Goal: Information Seeking & Learning: Learn about a topic

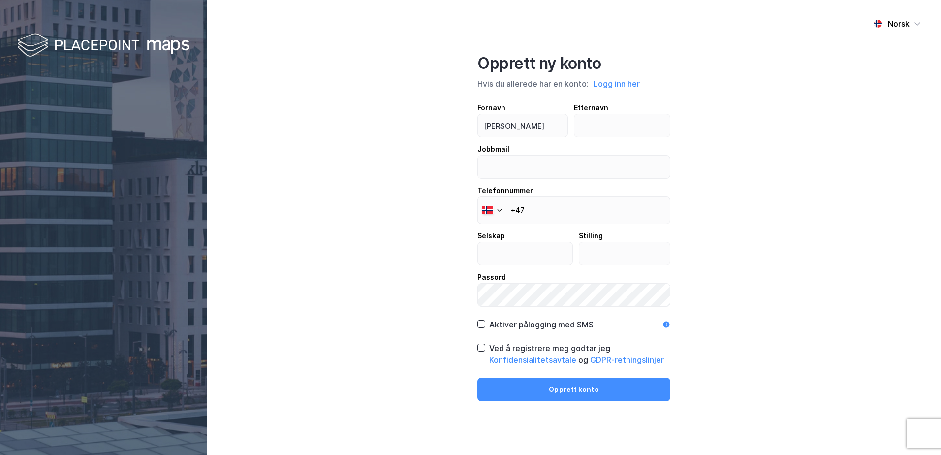
type input "[PERSON_NAME]"
type input "kleven"
type input "k"
type input "petter.kleven@mollereiendom.no"
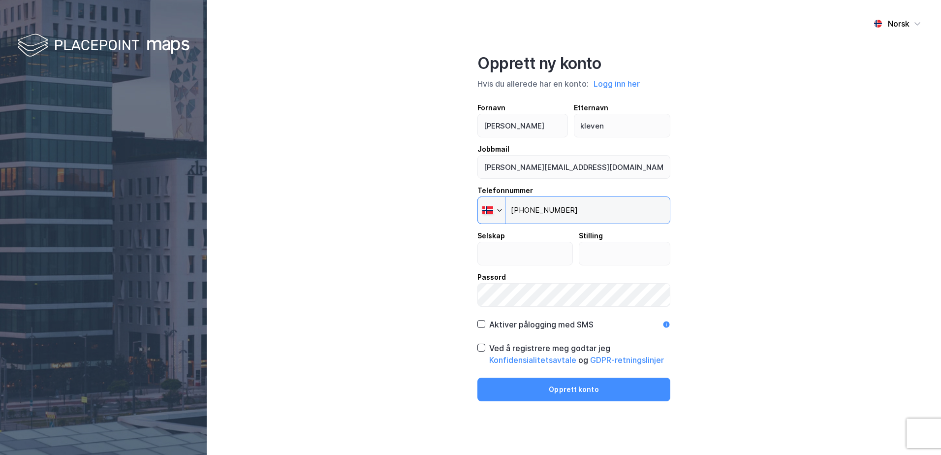
type input "+47 413 65 206"
click at [503, 256] on input "text" at bounding box center [525, 253] width 94 height 23
type input "Møller eiendom Holding AS"
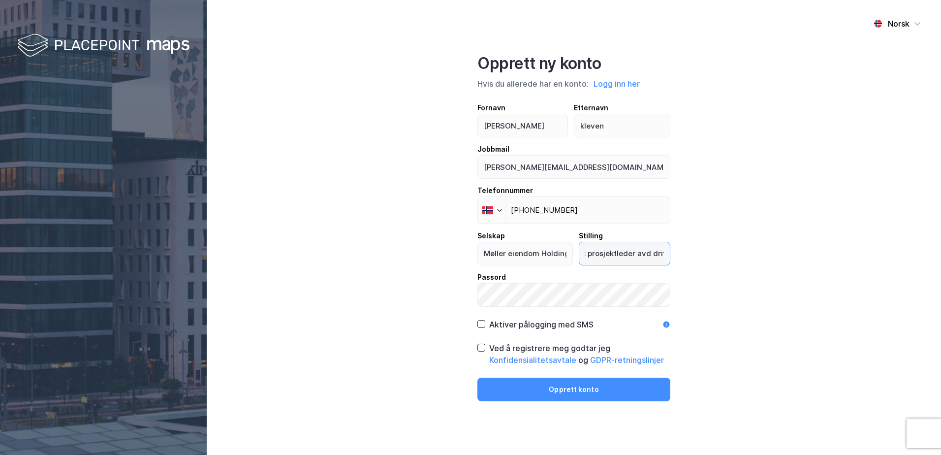
type input "Byggeteknisk prosjektleder avd drift"
click at [549, 324] on div "Aktiver pålogging med SMS" at bounding box center [541, 324] width 104 height 12
click at [478, 348] on icon at bounding box center [481, 347] width 7 height 7
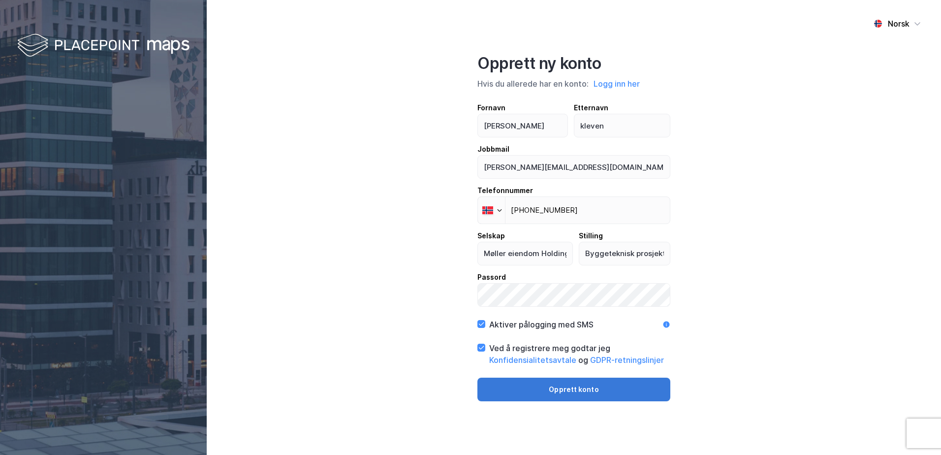
click at [552, 379] on button "Opprett konto" at bounding box center [573, 389] width 193 height 24
click at [617, 390] on button "Opprett konto" at bounding box center [573, 389] width 193 height 24
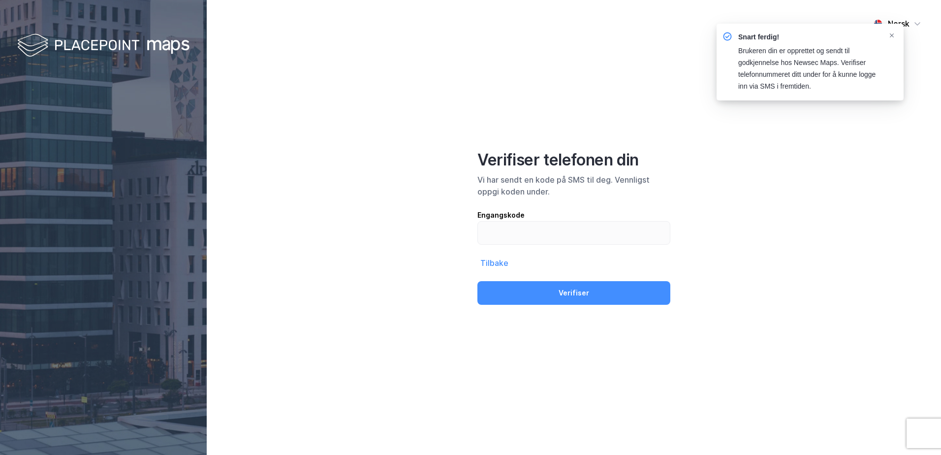
click at [848, 67] on div "Brukeren din er opprettet og sendt til godkjennelse hos Newsec Maps. Verifiser …" at bounding box center [809, 68] width 142 height 47
click at [596, 234] on input "text" at bounding box center [574, 232] width 192 height 23
click at [596, 243] on input "text" at bounding box center [574, 232] width 192 height 23
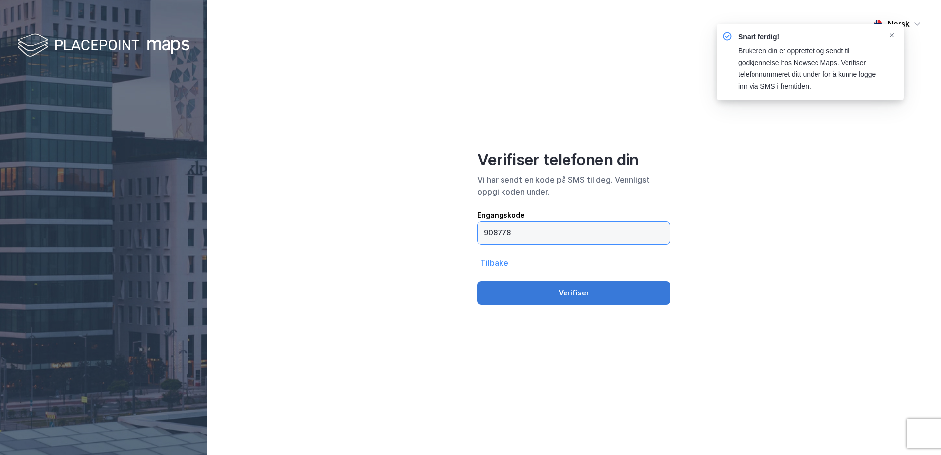
type input "908778"
click at [477, 281] on button "Verifiser" at bounding box center [573, 293] width 193 height 24
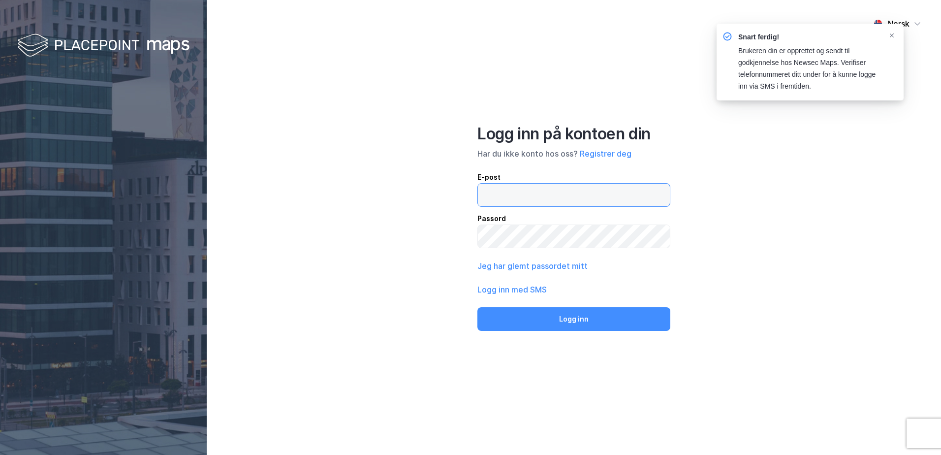
type input "petter.kleven@mollereiendom.no"
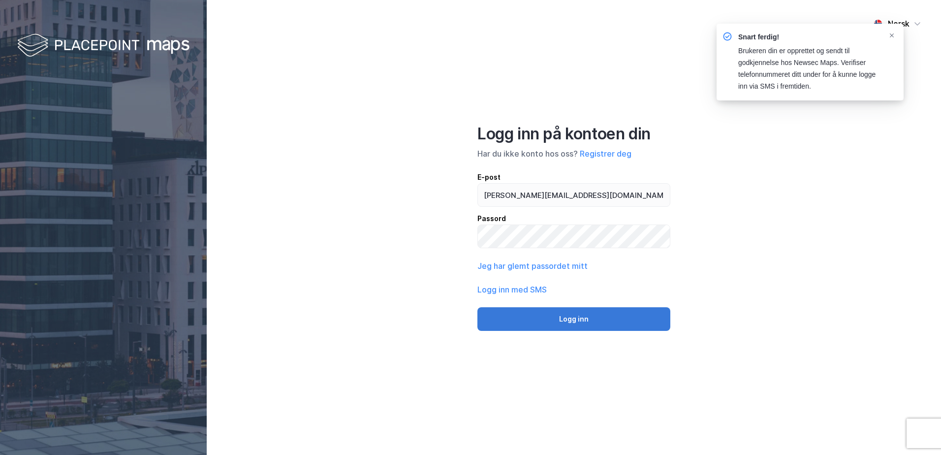
click at [566, 314] on button "Logg inn" at bounding box center [573, 319] width 193 height 24
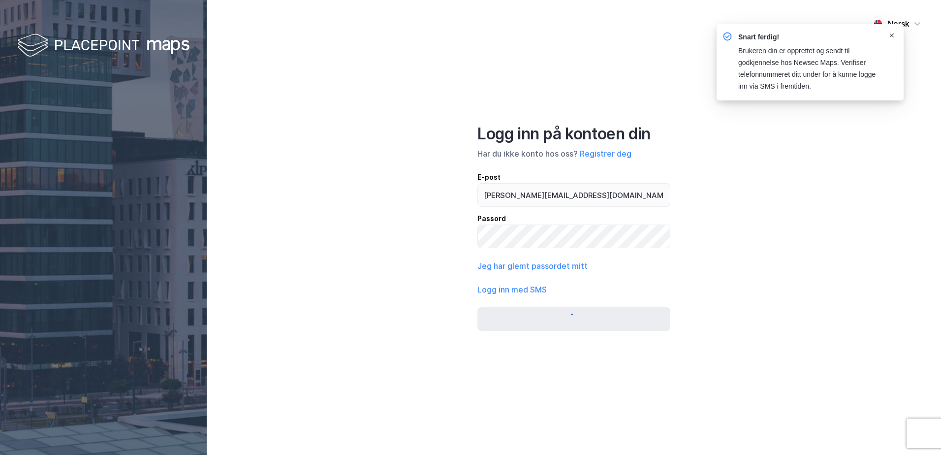
click at [891, 32] on div "Notifications Alt+T" at bounding box center [891, 35] width 6 height 8
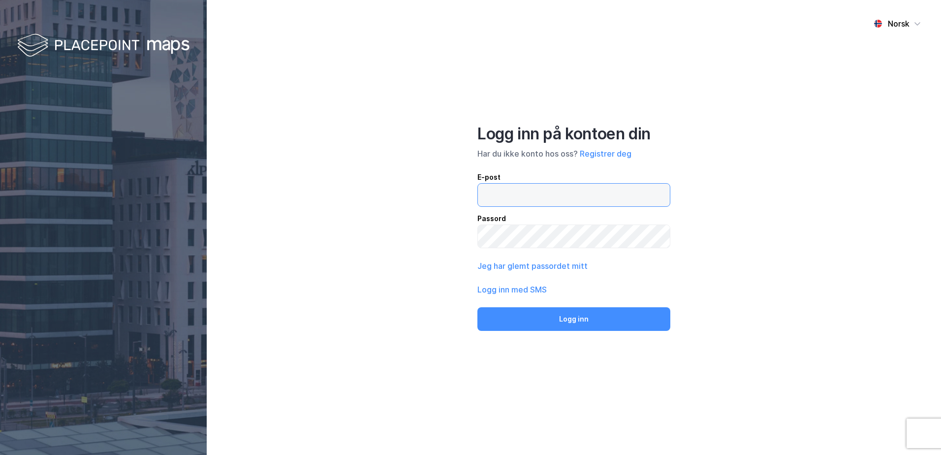
type input "petter.kleven@mollereiendom.no"
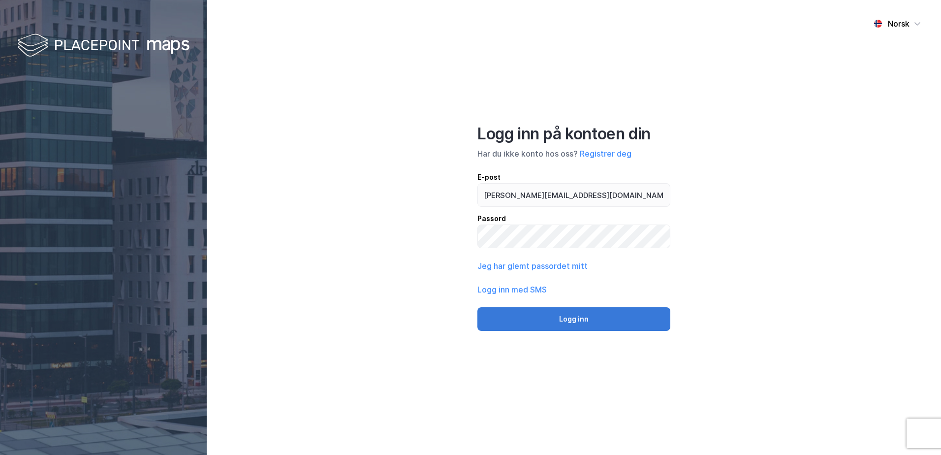
click at [614, 321] on button "Logg inn" at bounding box center [573, 319] width 193 height 24
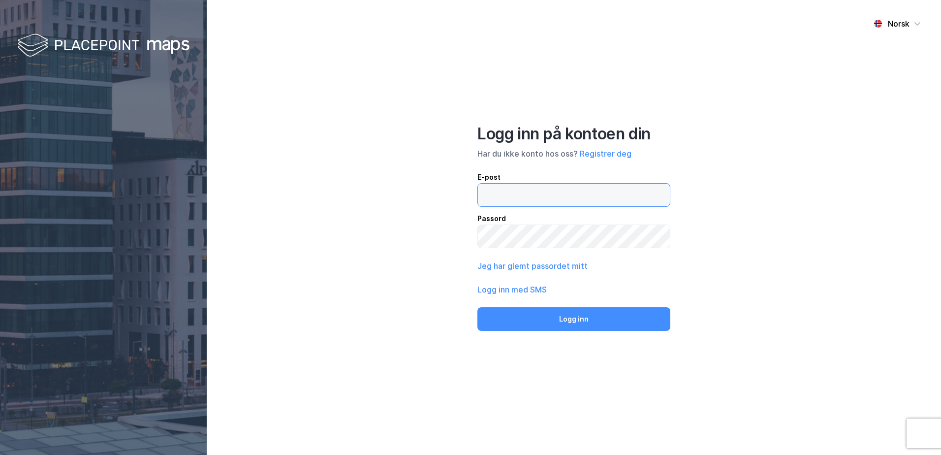
type input "petter.kleven@mollereiendom.no"
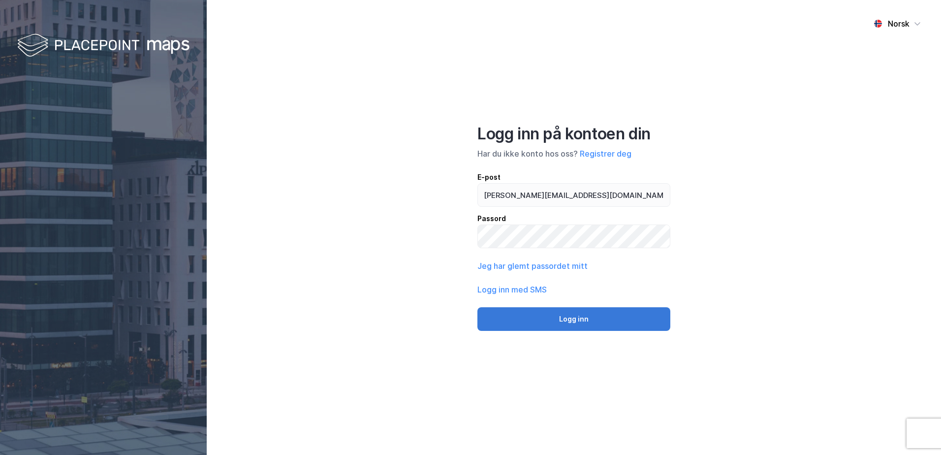
click at [579, 317] on button "Logg inn" at bounding box center [573, 319] width 193 height 24
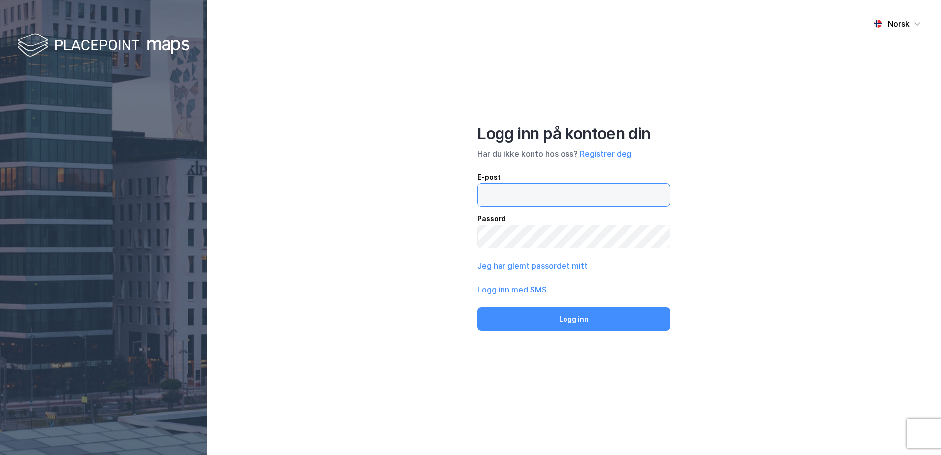
type input "petter.kleven@mollereiendom.no"
click at [477, 307] on button "Logg inn" at bounding box center [573, 319] width 193 height 24
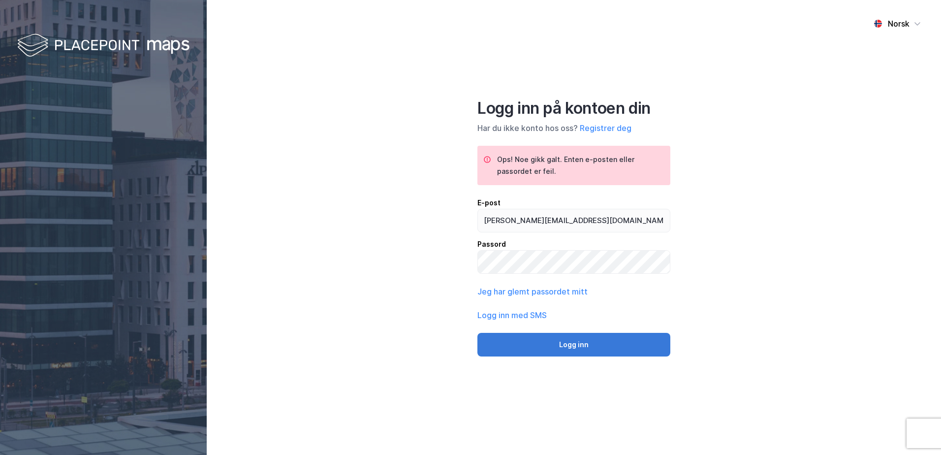
click at [603, 338] on button "Logg inn" at bounding box center [573, 345] width 193 height 24
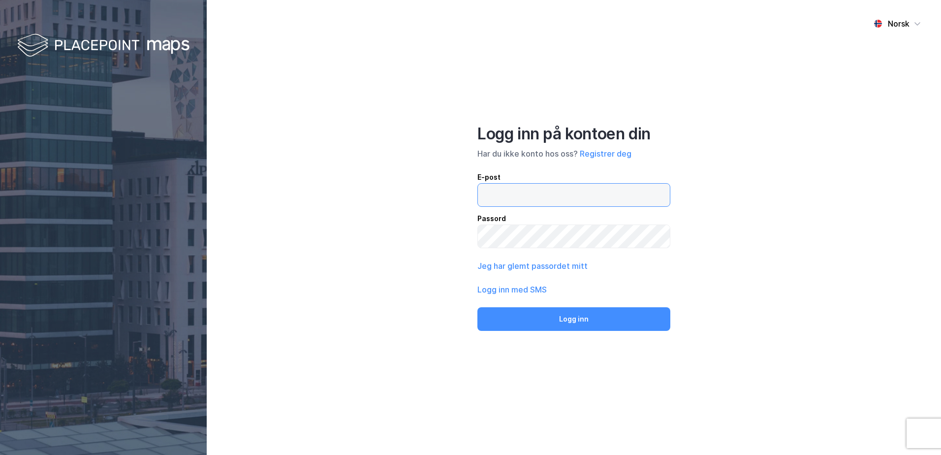
type input "petter.kleven@mollereiendom.no"
click at [549, 290] on div "Logg inn med SMS" at bounding box center [573, 289] width 193 height 12
click at [530, 290] on button "Logg inn med SMS" at bounding box center [511, 289] width 69 height 12
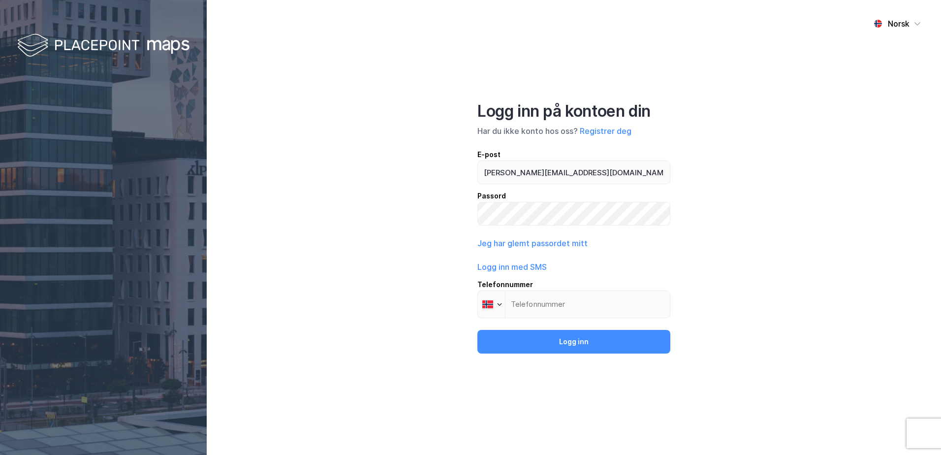
click at [589, 281] on div "Telefonnummer" at bounding box center [573, 284] width 193 height 12
click at [589, 290] on input "Telefonnummer Phone" at bounding box center [573, 304] width 193 height 28
drag, startPoint x: 552, startPoint y: 307, endPoint x: 558, endPoint y: 307, distance: 5.4
click at [553, 307] on input "Telefonnummer Phone" at bounding box center [573, 304] width 193 height 28
click at [558, 307] on input "Telefonnummer Phone" at bounding box center [573, 304] width 193 height 28
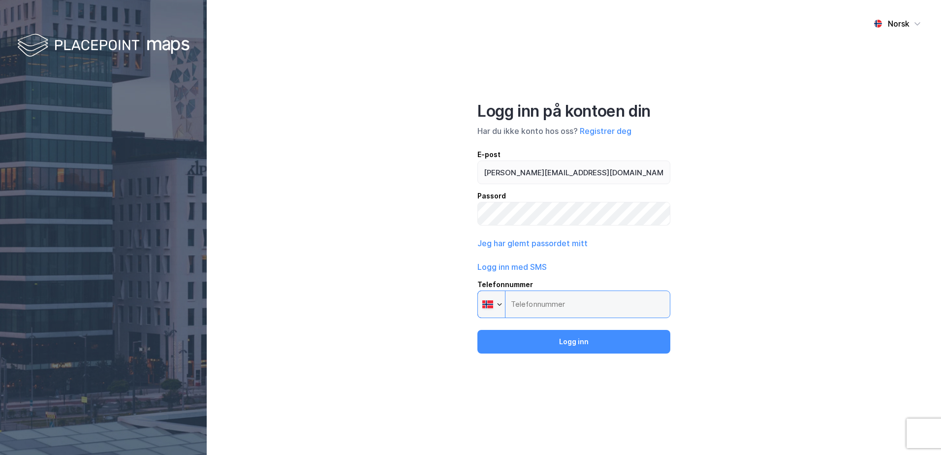
click at [558, 307] on input "Telefonnummer Phone" at bounding box center [573, 304] width 193 height 28
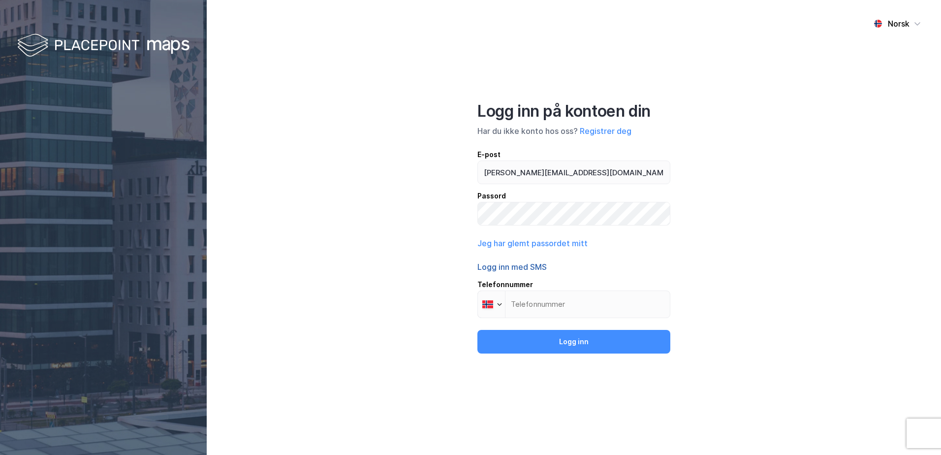
click at [541, 271] on button "Logg inn med SMS" at bounding box center [511, 267] width 69 height 12
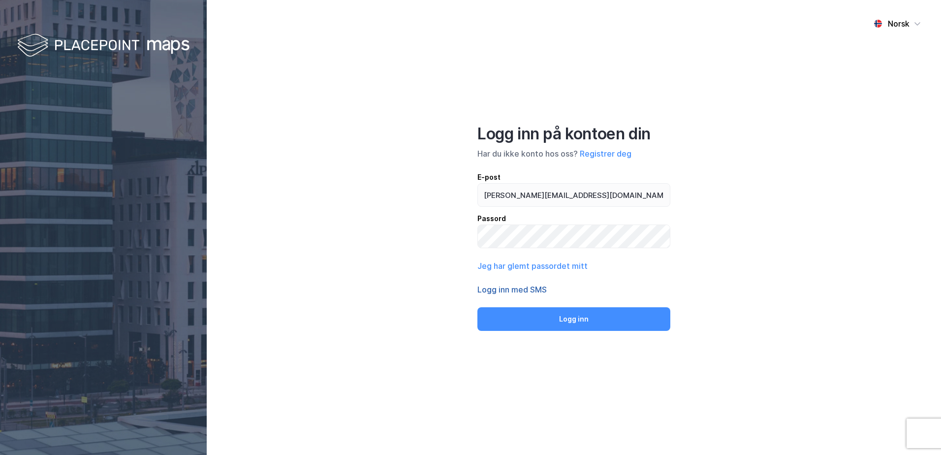
click at [543, 292] on button "Logg inn med SMS" at bounding box center [511, 289] width 69 height 12
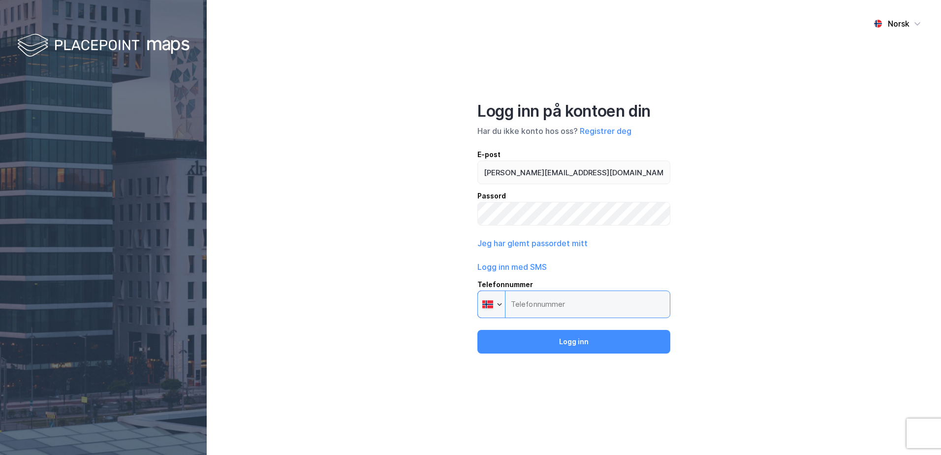
click at [543, 311] on input "Telefonnummer Phone" at bounding box center [573, 304] width 193 height 28
drag, startPoint x: 901, startPoint y: 359, endPoint x: 864, endPoint y: 356, distance: 37.0
click at [901, 358] on div "Norsk Logg inn på kontoen din Har du ikke konto hos oss? Registrer deg E-post p…" at bounding box center [574, 227] width 734 height 455
drag, startPoint x: 390, startPoint y: 72, endPoint x: 406, endPoint y: 60, distance: 20.4
click at [391, 70] on div "Norsk Logg inn på kontoen din Har du ikke konto hos oss? Registrer deg E-post p…" at bounding box center [574, 227] width 734 height 455
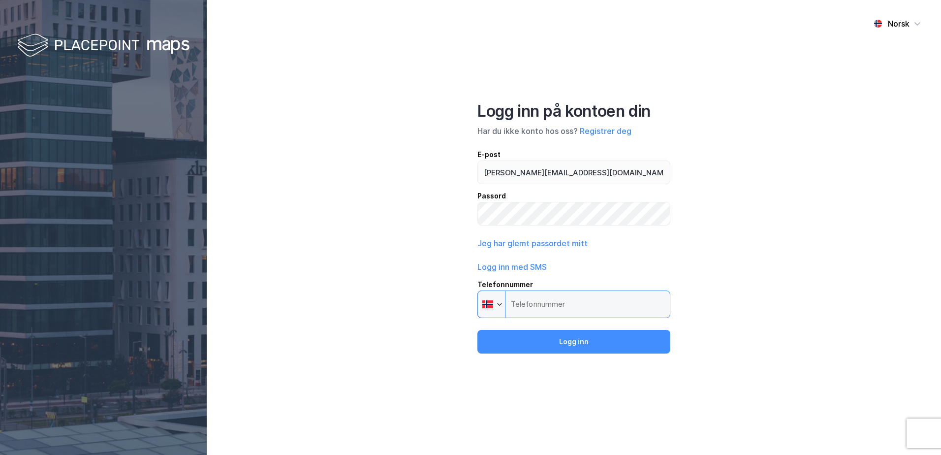
click at [563, 305] on input "Telefonnummer Phone" at bounding box center [573, 304] width 193 height 28
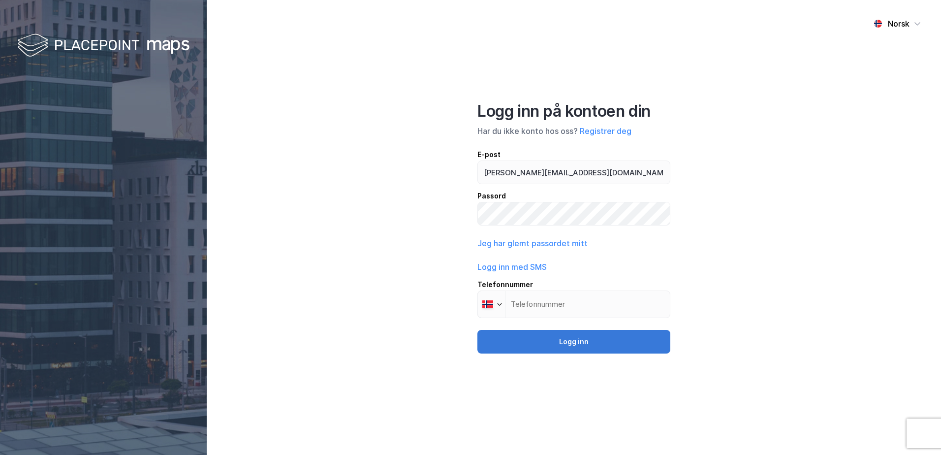
click at [621, 341] on button "Logg inn" at bounding box center [573, 342] width 193 height 24
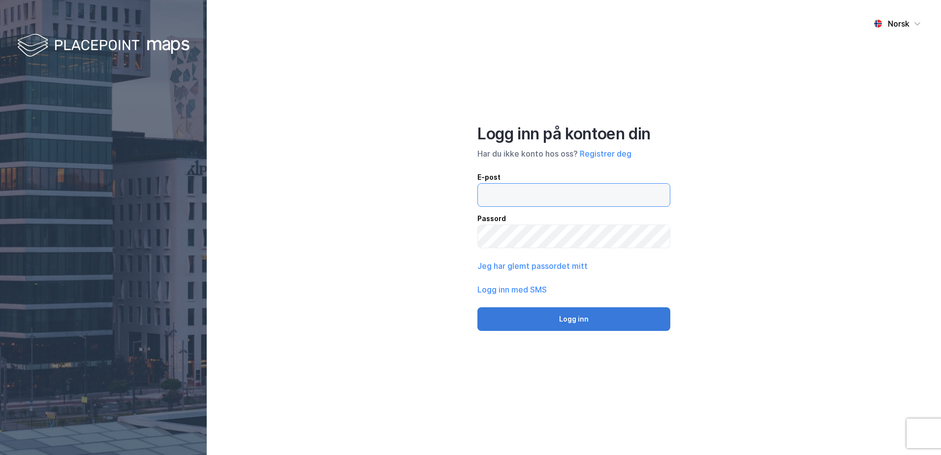
type input "petter.kleven@mollereiendom.no"
click at [583, 311] on button "Logg inn" at bounding box center [573, 319] width 193 height 24
type input "petter.kleven@mollereiendom.no"
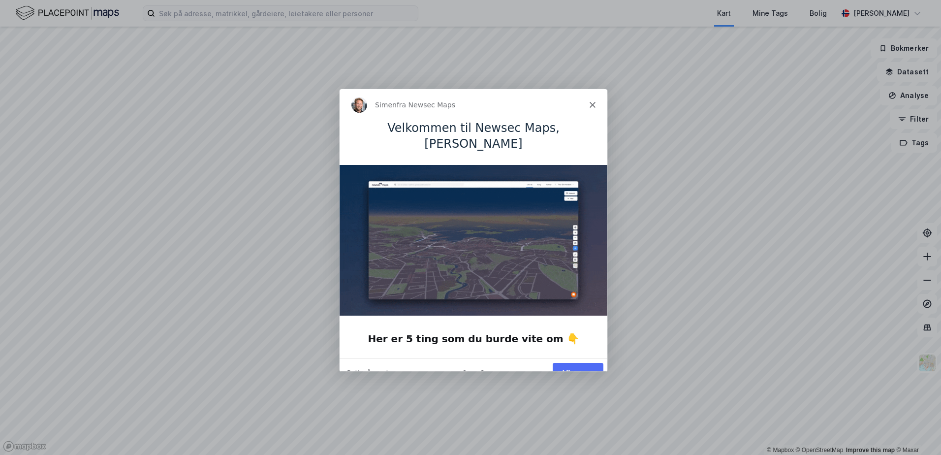
click at [596, 105] on div "Simen fra Newsec Maps" at bounding box center [473, 104] width 268 height 31
click at [589, 105] on icon "Lukk" at bounding box center [592, 104] width 6 height 6
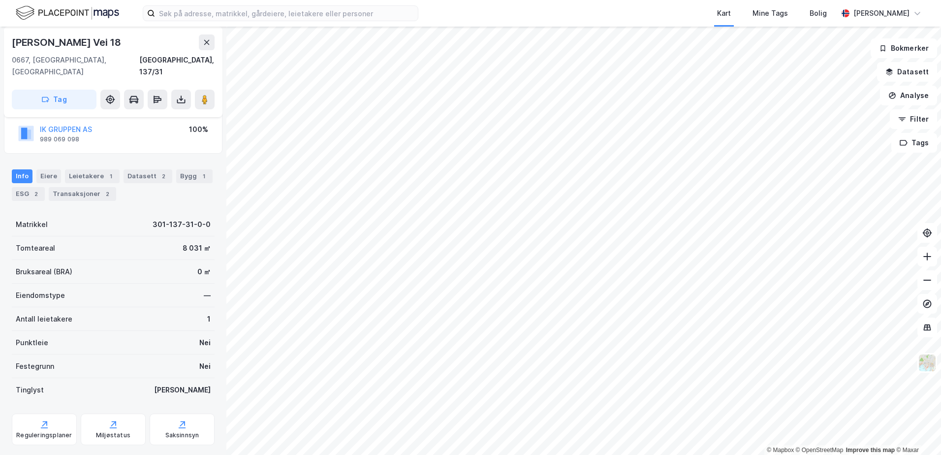
scroll to position [81, 0]
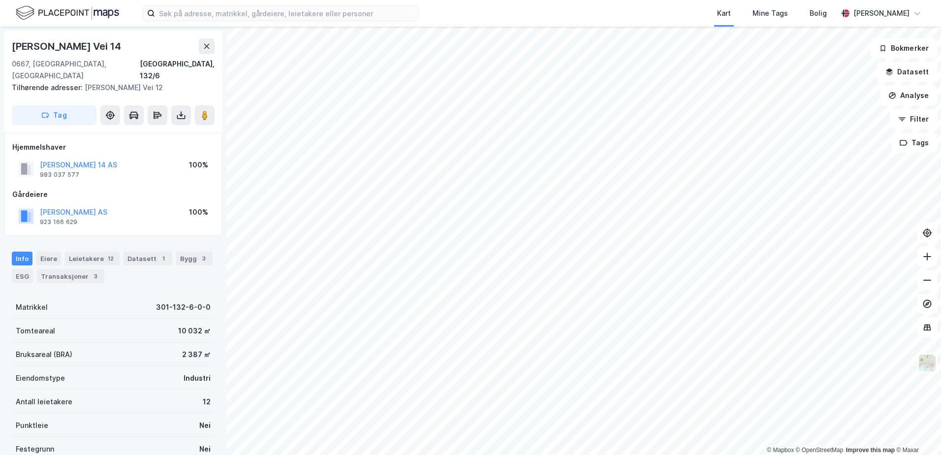
scroll to position [1, 0]
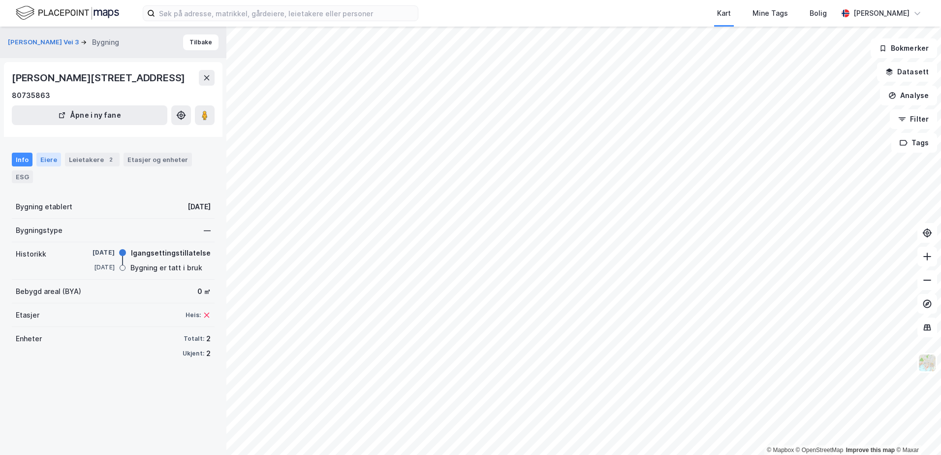
click at [44, 165] on div "Info Eiere Leietakere 2 Etasjer og enheter ESG" at bounding box center [113, 167] width 203 height 30
click at [45, 162] on div "Eiere" at bounding box center [48, 159] width 25 height 14
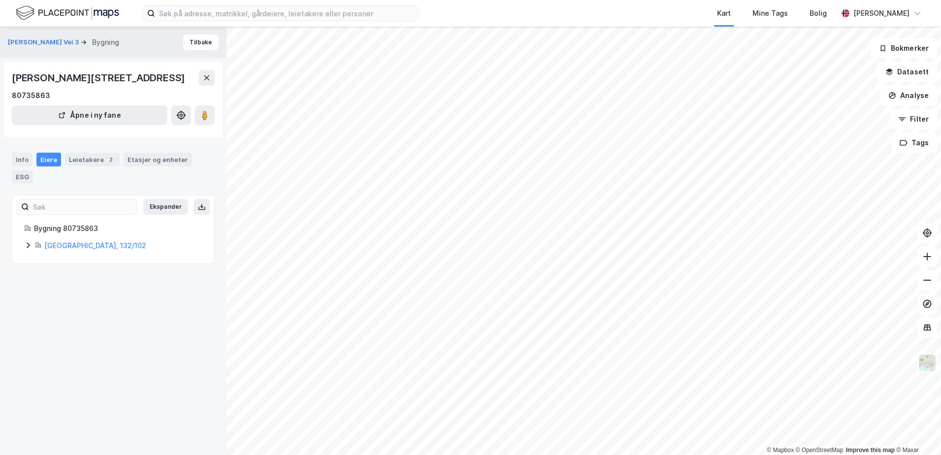
click at [28, 243] on icon at bounding box center [28, 245] width 8 height 8
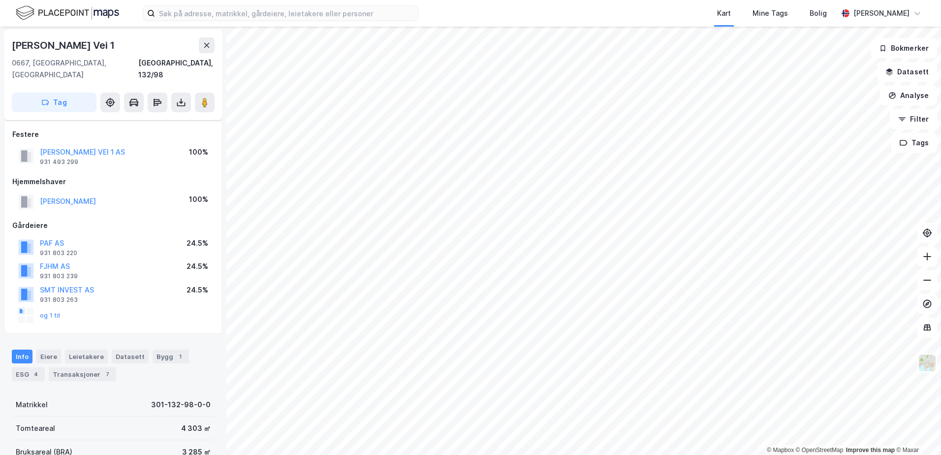
scroll to position [50, 0]
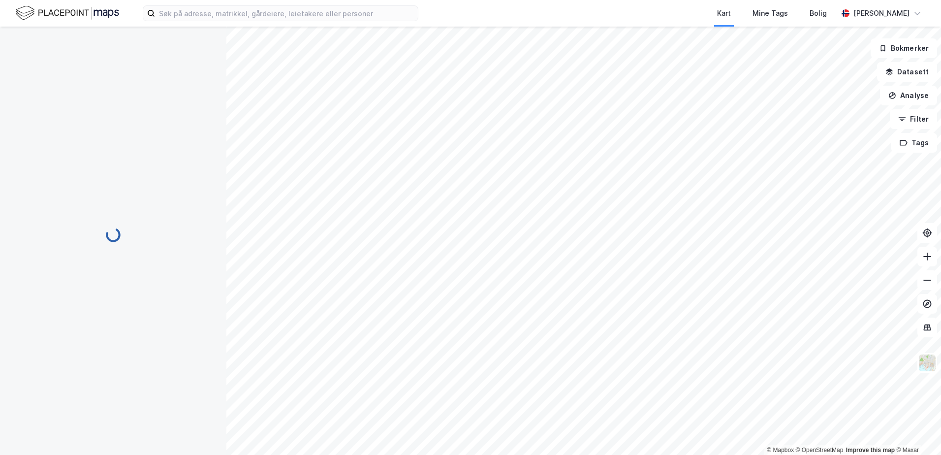
scroll to position [50, 0]
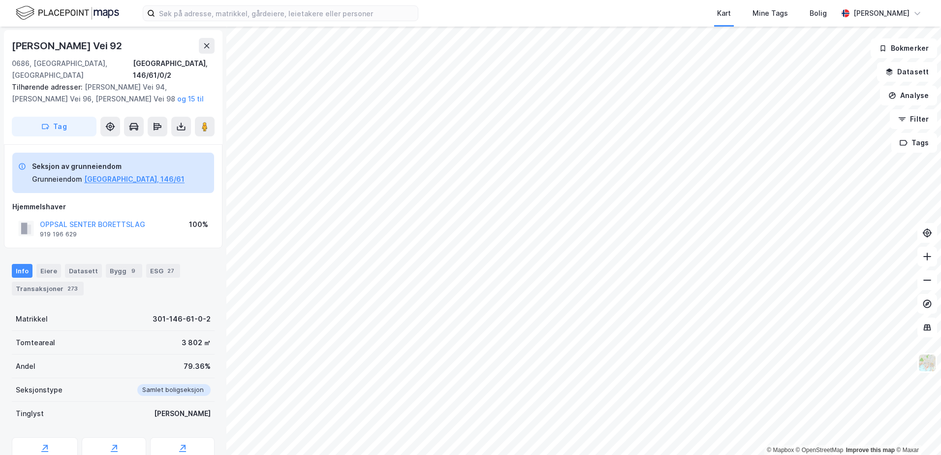
scroll to position [0, 0]
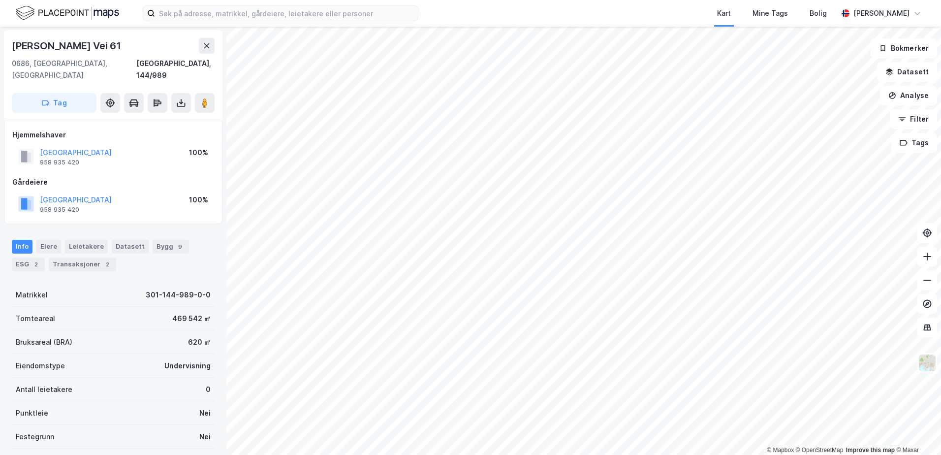
scroll to position [0, 0]
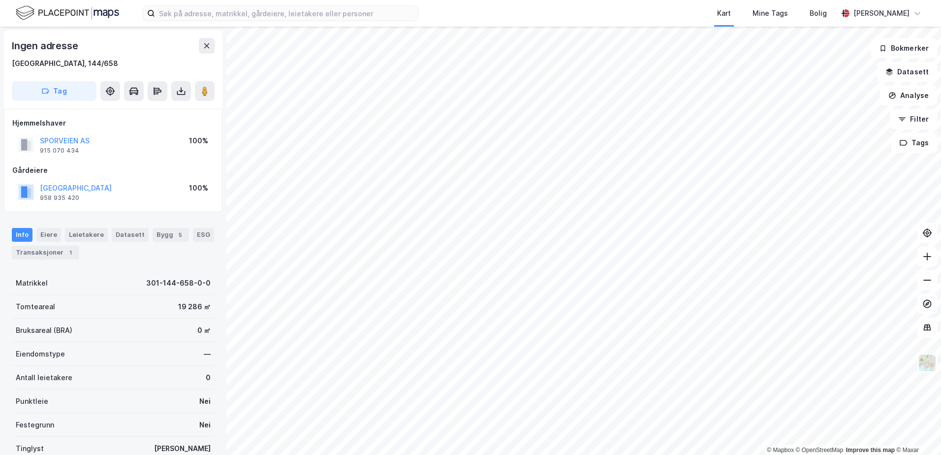
scroll to position [0, 0]
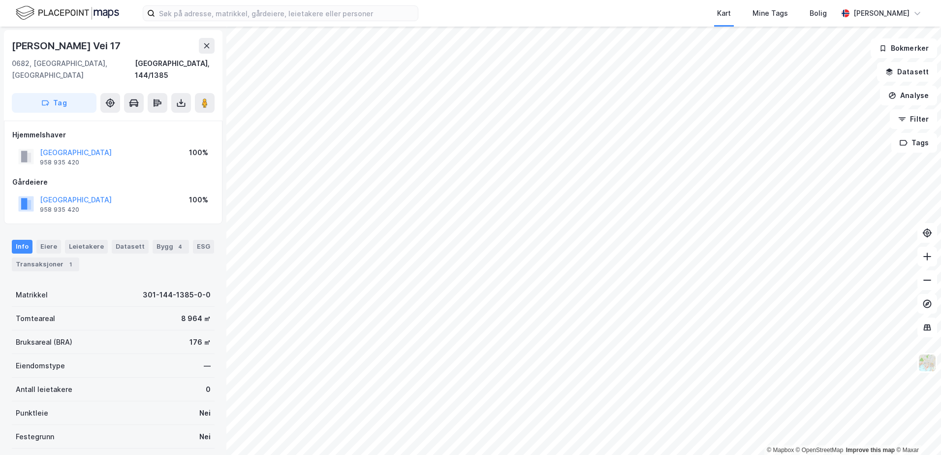
scroll to position [0, 0]
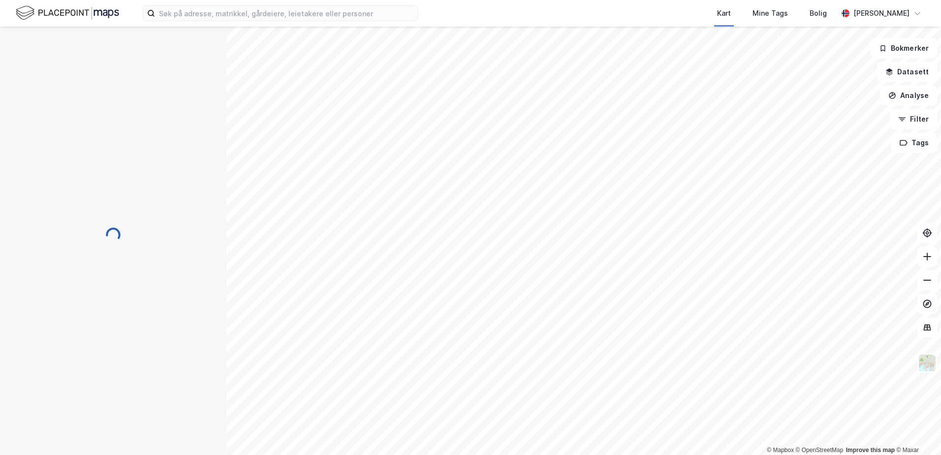
scroll to position [0, 0]
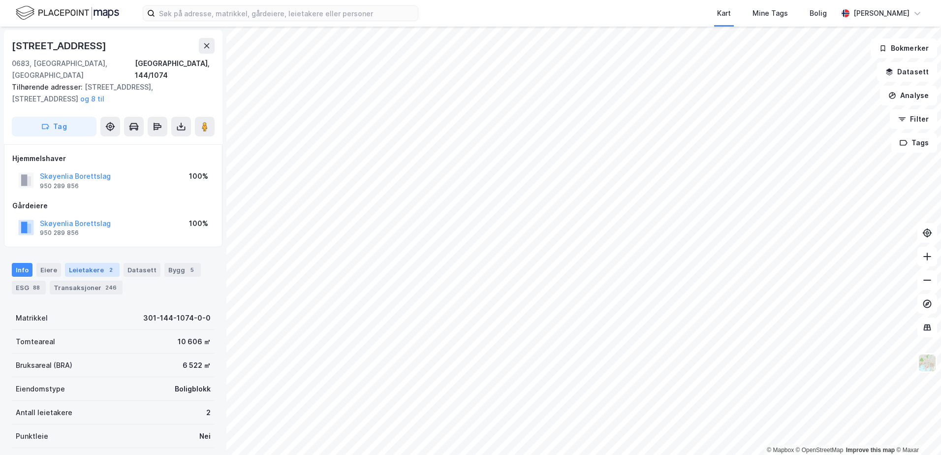
click at [106, 265] on div "2" at bounding box center [111, 270] width 10 height 10
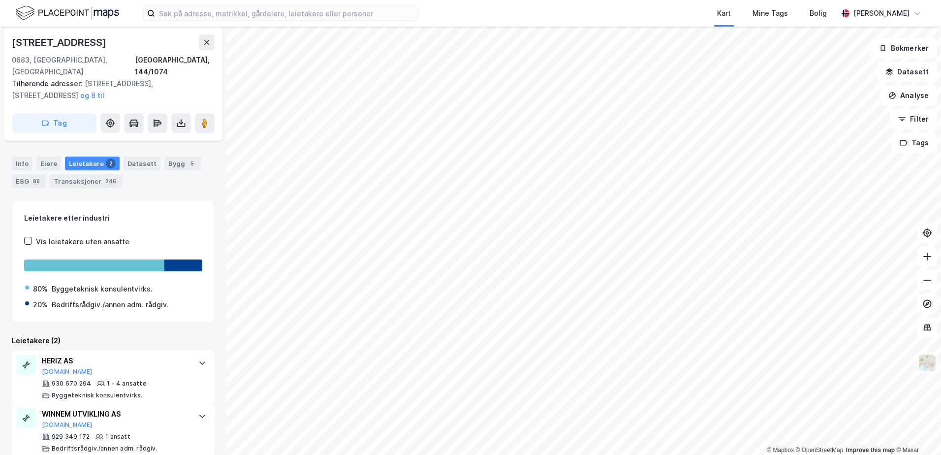
scroll to position [109, 0]
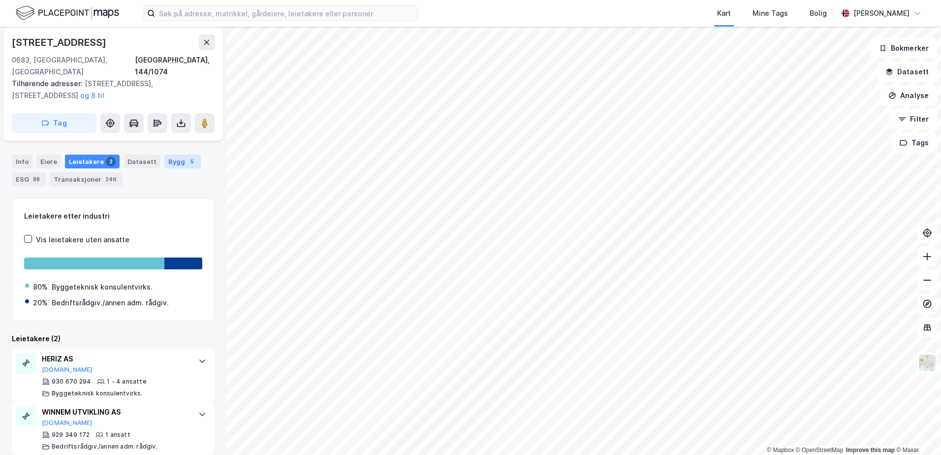
click at [167, 154] on div "Bygg 5" at bounding box center [182, 161] width 36 height 14
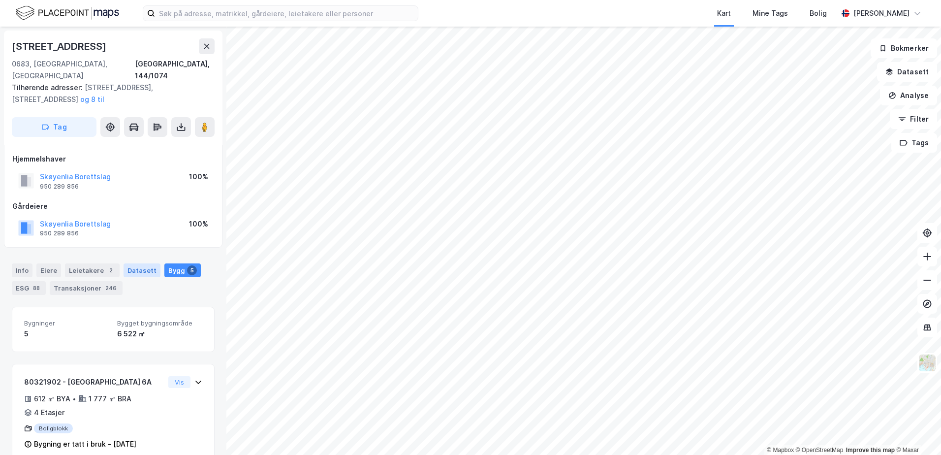
click at [136, 263] on div "Datasett" at bounding box center [141, 270] width 37 height 14
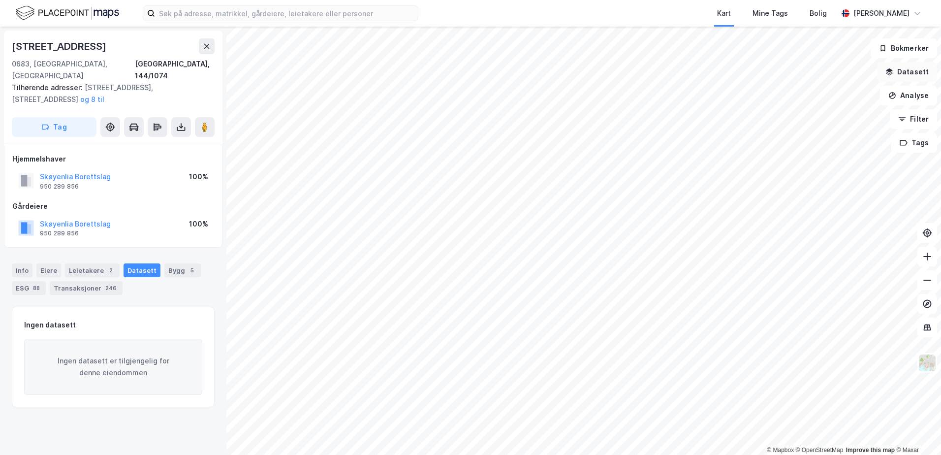
click at [885, 74] on button "Datasett" at bounding box center [907, 72] width 60 height 20
